Goal: Use online tool/utility

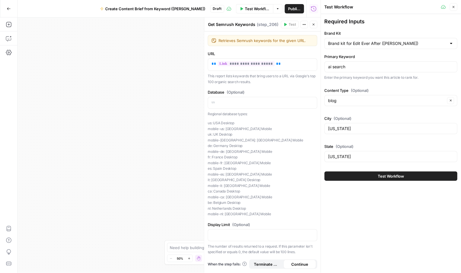
scroll to position [16, 0]
type input "how to check website ranking"
click at [415, 104] on input "blog" at bounding box center [386, 101] width 117 height 6
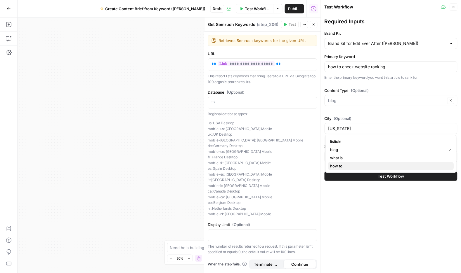
click at [343, 169] on span "how to" at bounding box center [389, 167] width 119 height 6
type input "how to"
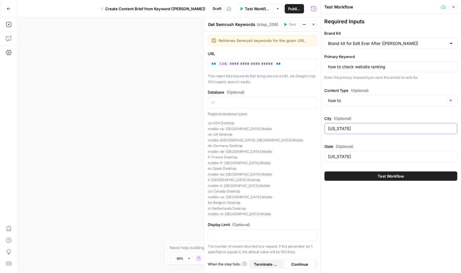
click at [349, 132] on input "[US_STATE]" at bounding box center [390, 129] width 125 height 6
click at [364, 132] on input "[US_STATE]" at bounding box center [390, 129] width 125 height 6
type input "[GEOGRAPHIC_DATA]"
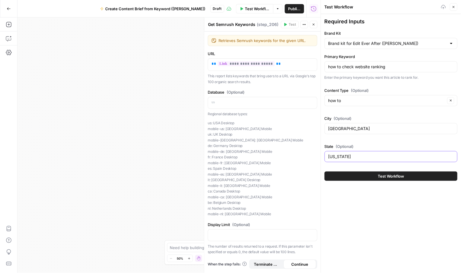
click at [366, 160] on input "[US_STATE]" at bounding box center [390, 157] width 125 height 6
type input "[US_STATE]"
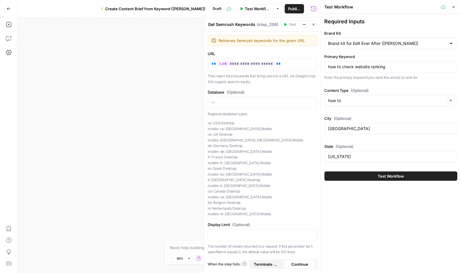
click at [392, 236] on div "Required Inputs Brand Kit Brand kit for Edit Ever After (Caitlin) Primary Keywo…" at bounding box center [391, 143] width 140 height 259
click at [387, 181] on button "Test Workflow" at bounding box center [391, 176] width 133 height 9
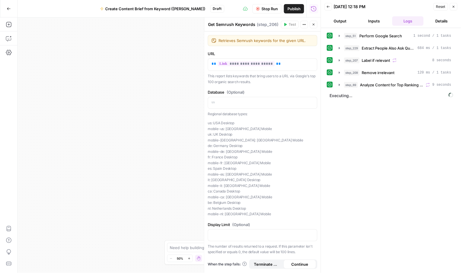
scroll to position [20, 0]
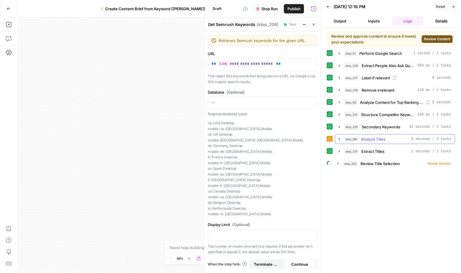
click at [380, 142] on span "Analyze Titles" at bounding box center [373, 139] width 25 height 6
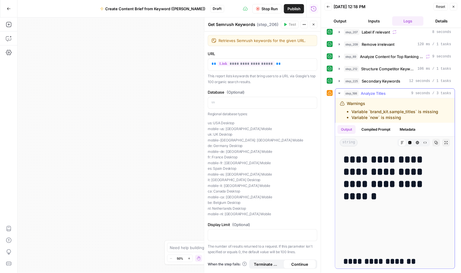
scroll to position [54, 0]
